Goal: Check status: Check status

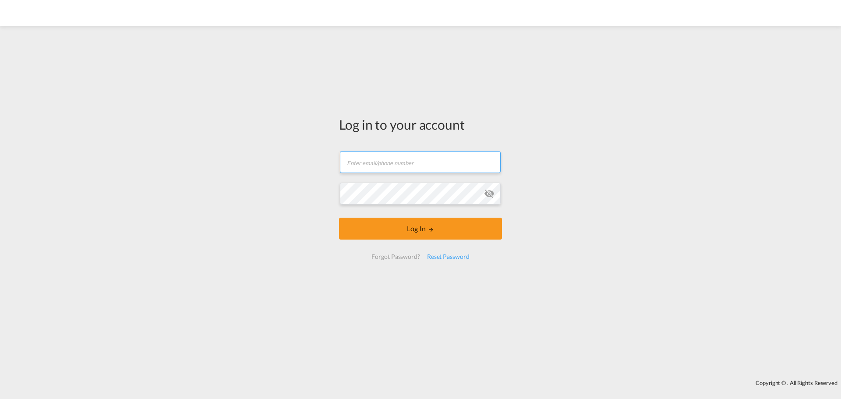
type input "[EMAIL_ADDRESS][DOMAIN_NAME]"
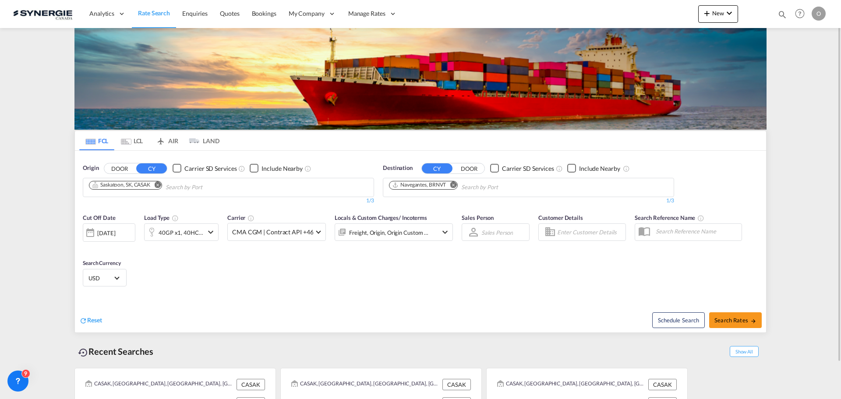
click at [780, 14] on md-icon "icon-magnify" at bounding box center [782, 15] width 10 height 10
click at [637, 16] on select "Bookings Quotes Enquiries" at bounding box center [643, 15] width 42 height 16
select select "Quotes"
click at [622, 7] on select "Bookings Quotes Enquiries" at bounding box center [643, 15] width 42 height 16
click at [708, 18] on input at bounding box center [715, 14] width 109 height 15
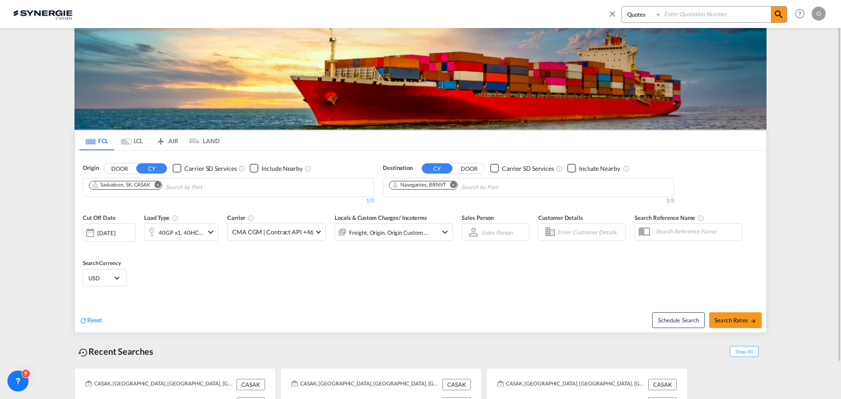
paste input "SYC000014286"
type input "SYC000014286"
click at [777, 16] on md-icon "icon-magnify" at bounding box center [778, 14] width 11 height 11
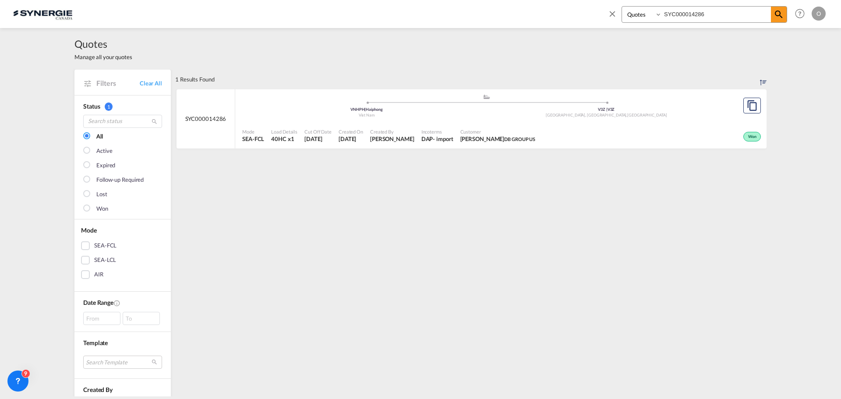
click at [606, 145] on div "Won" at bounding box center [650, 136] width 224 height 22
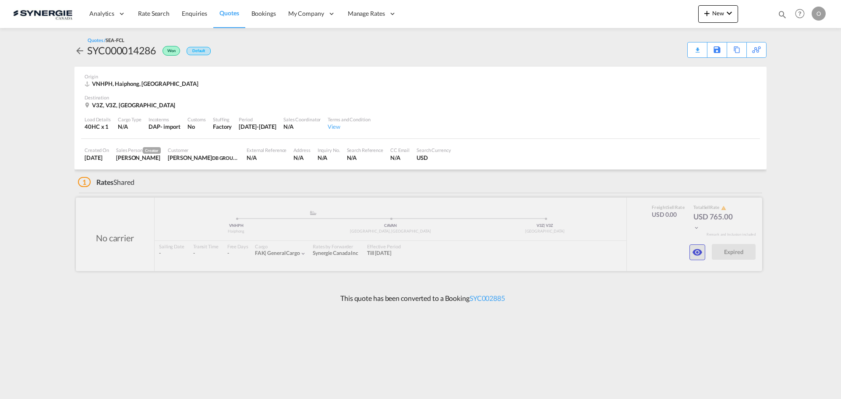
click at [700, 248] on md-icon "icon-eye" at bounding box center [697, 252] width 11 height 11
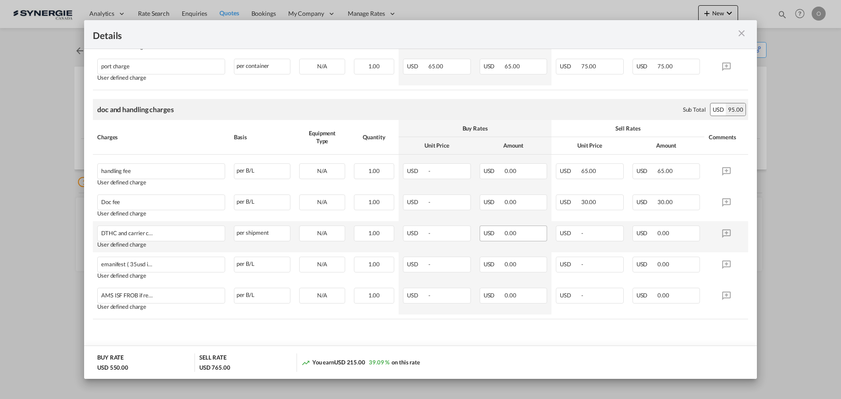
scroll to position [88, 0]
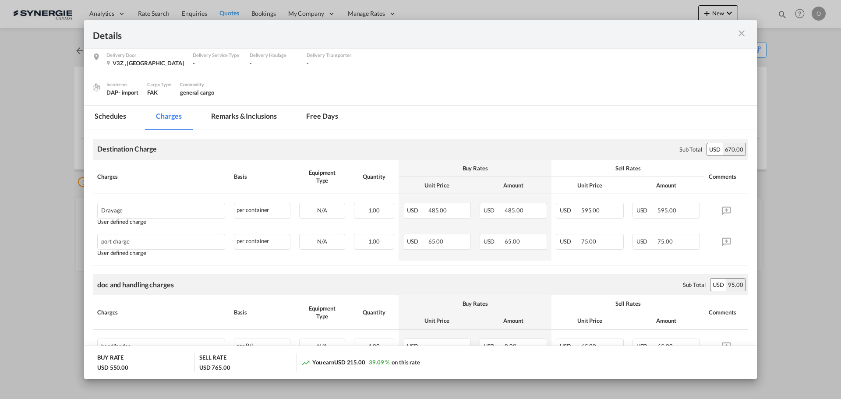
click at [739, 31] on md-icon "icon-close m-3 fg-AAA8AD cursor" at bounding box center [741, 33] width 11 height 11
